Goal: Transaction & Acquisition: Purchase product/service

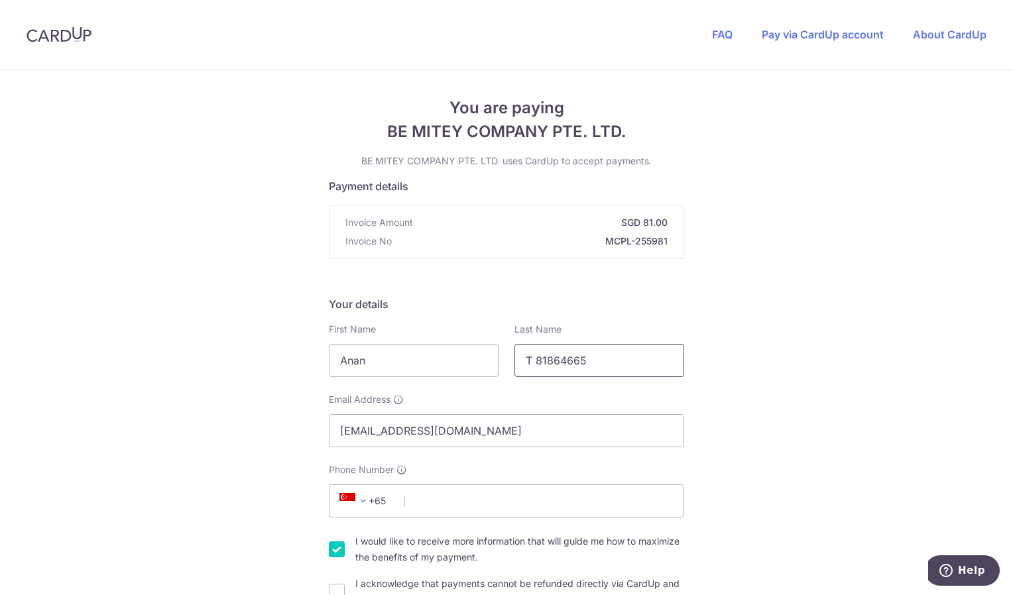
click at [595, 367] on input "T 81864665" at bounding box center [600, 360] width 170 height 33
type input "T"
click at [417, 505] on input "Phone Number" at bounding box center [506, 501] width 355 height 33
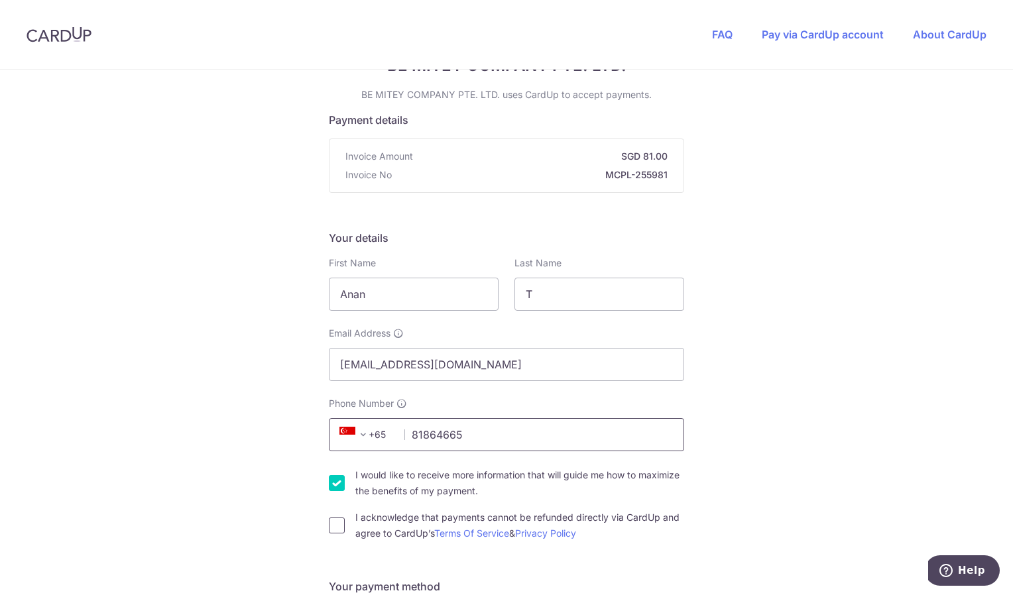
type input "81864665"
click at [338, 530] on input "I acknowledge that payments cannot be refunded directly via CardUp and agree to…" at bounding box center [337, 526] width 16 height 16
checkbox input "true"
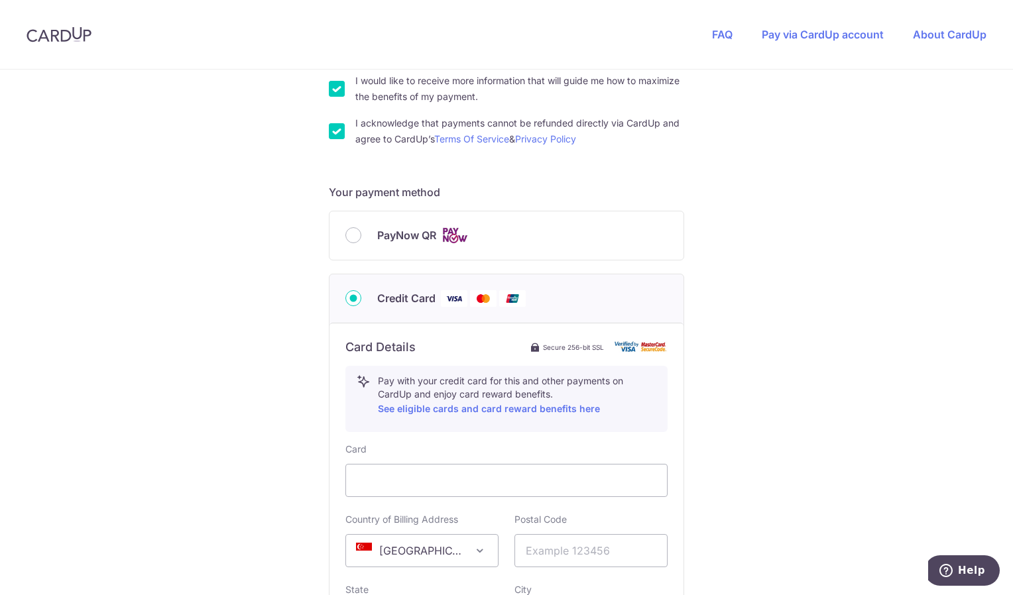
scroll to position [464, 0]
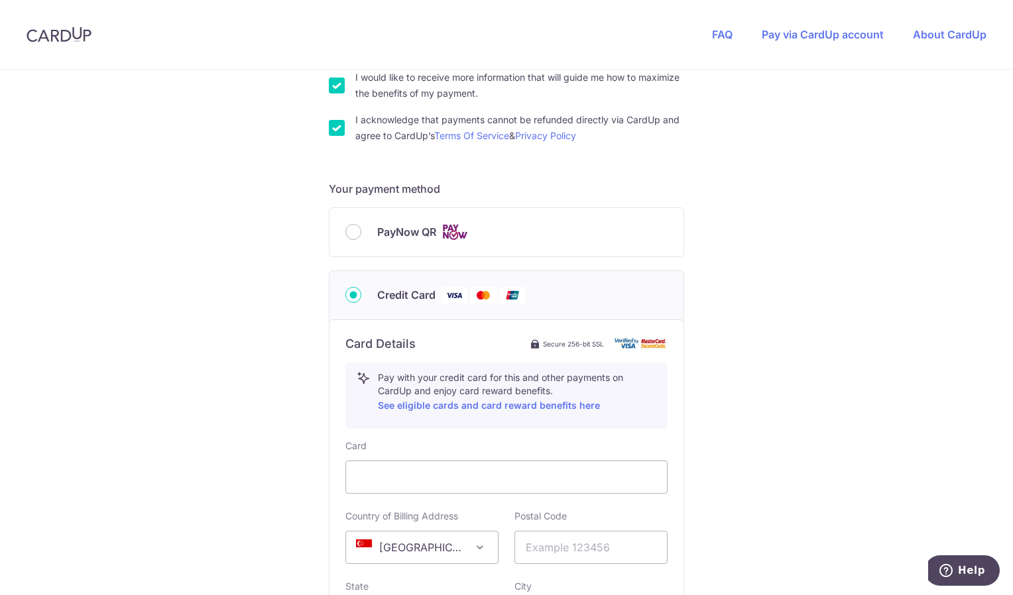
click at [395, 237] on span "PayNow QR" at bounding box center [406, 232] width 59 height 16
click at [361, 237] on input "PayNow QR" at bounding box center [353, 232] width 16 height 16
radio input "true"
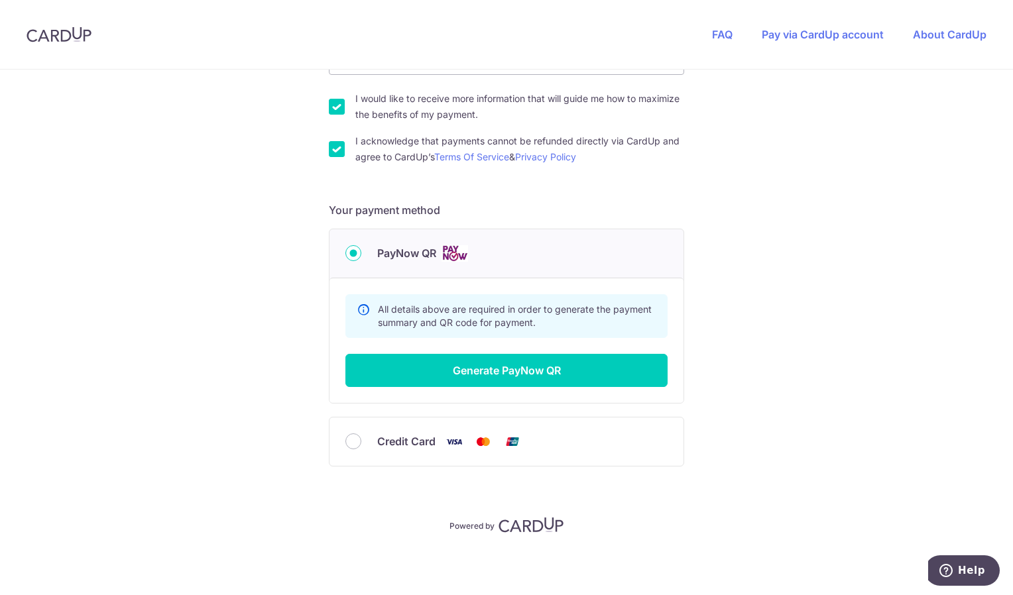
scroll to position [443, 0]
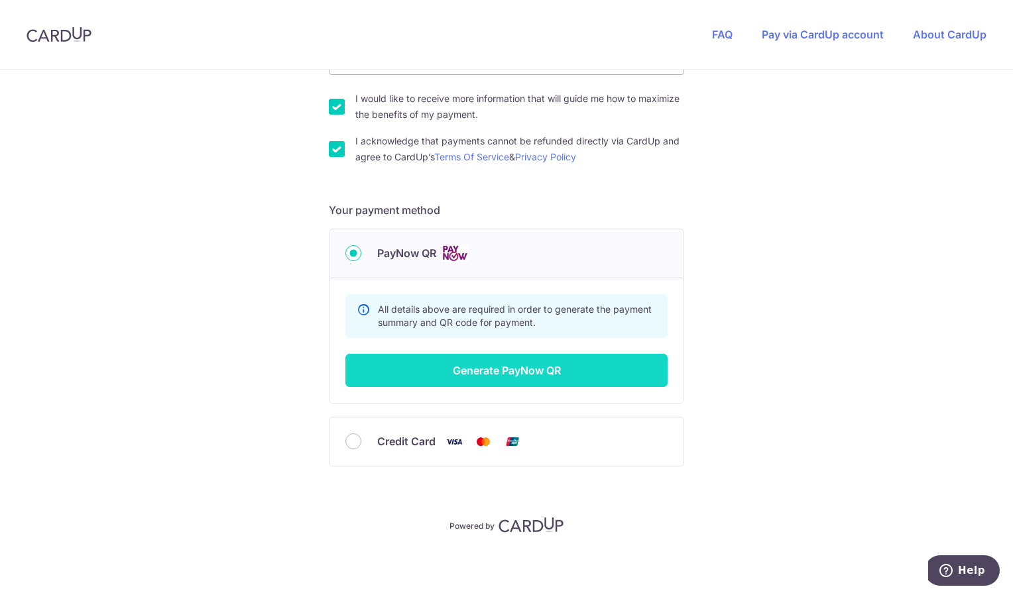
click at [574, 375] on button "Generate PayNow QR" at bounding box center [506, 370] width 322 height 33
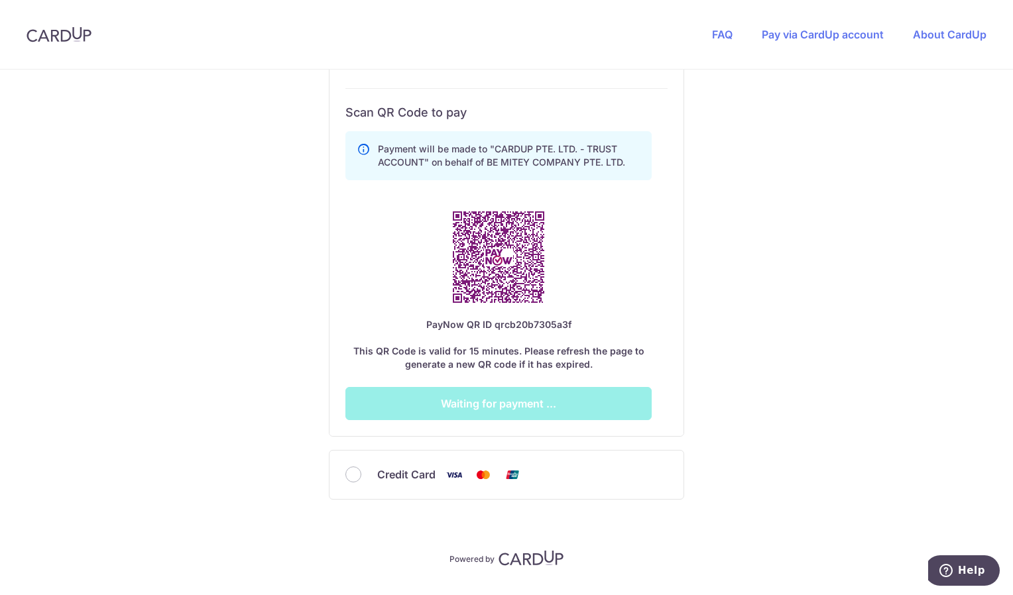
scroll to position [708, 0]
